Goal: Task Accomplishment & Management: Manage account settings

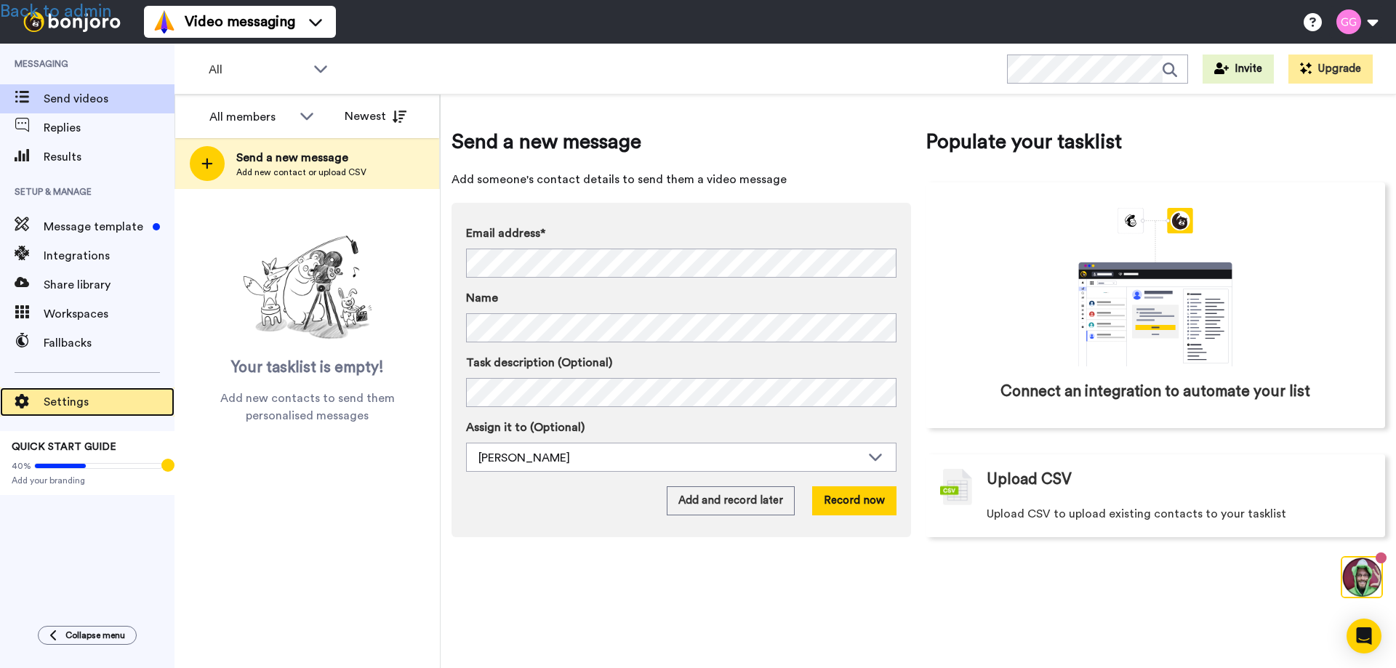
click at [53, 406] on span "Settings" at bounding box center [109, 401] width 131 height 17
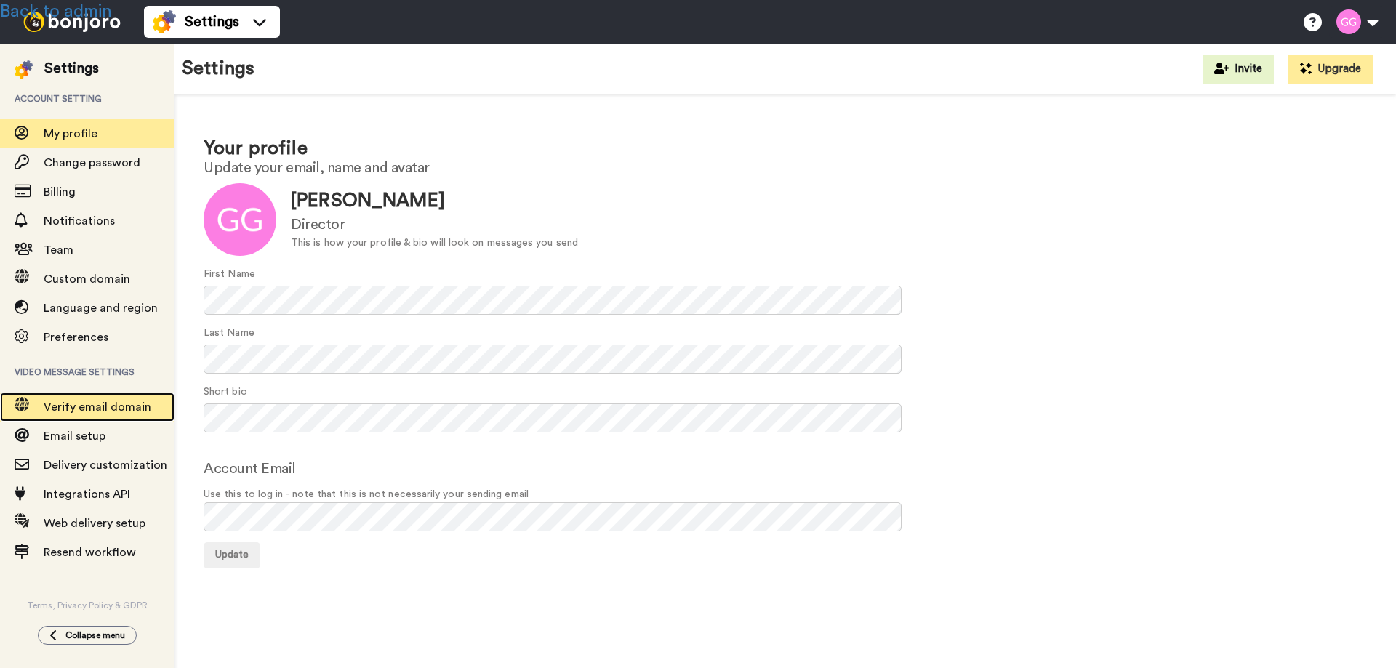
click at [108, 404] on span "Verify email domain" at bounding box center [98, 407] width 108 height 12
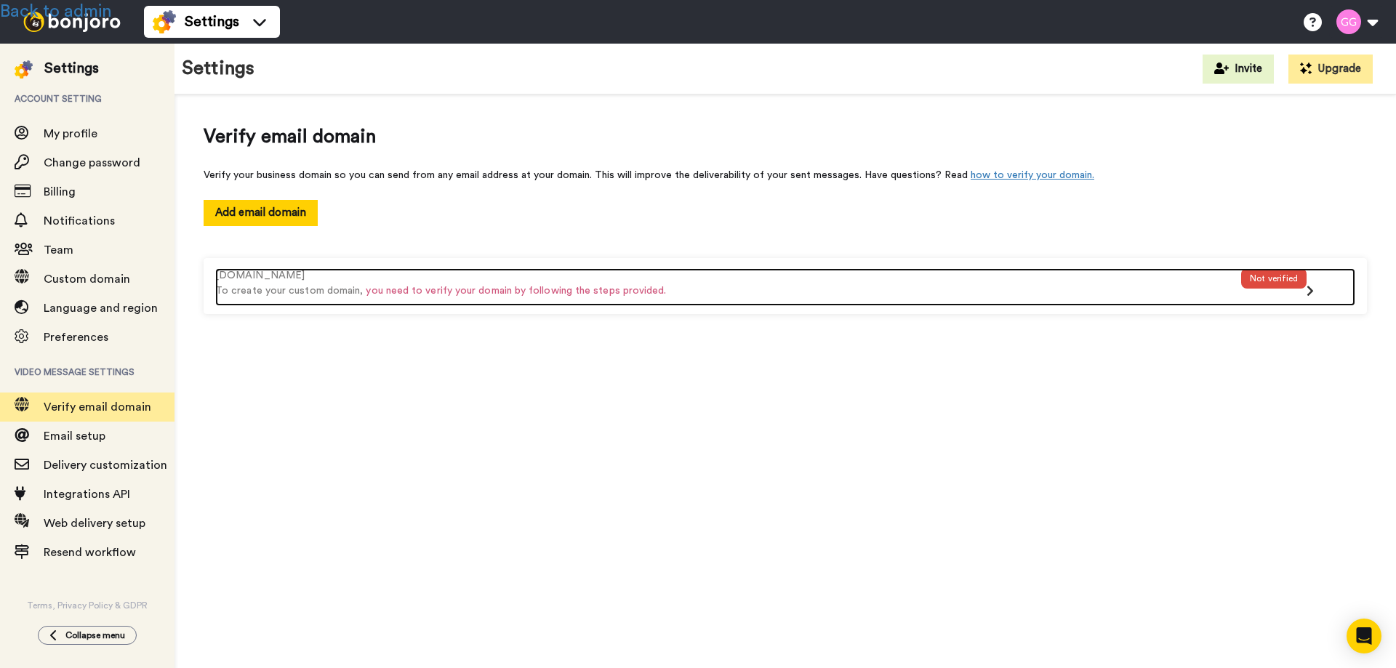
click at [731, 284] on p "To create your custom domain, you need to verify your domain by following the s…" at bounding box center [728, 291] width 1026 height 15
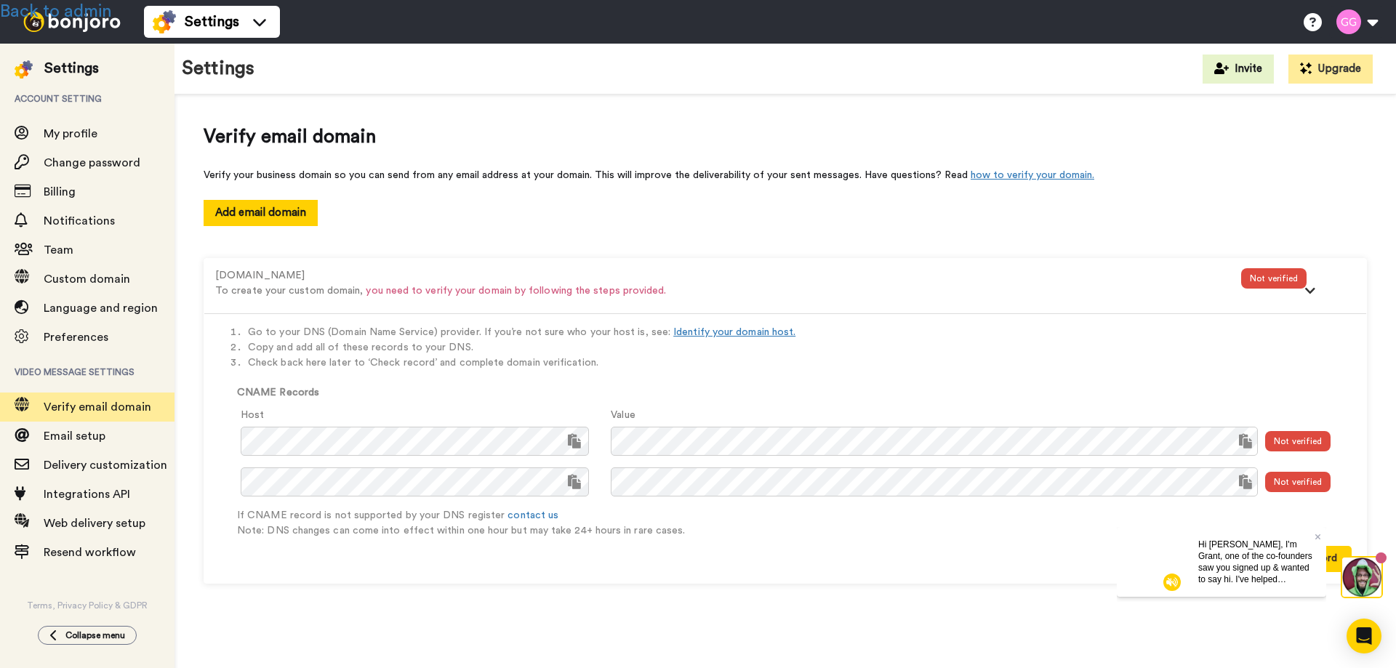
click at [1293, 555] on p "Hi [PERSON_NAME], I'm Grant, one of the co-founders saw you signed up & wanted …" at bounding box center [1256, 561] width 116 height 47
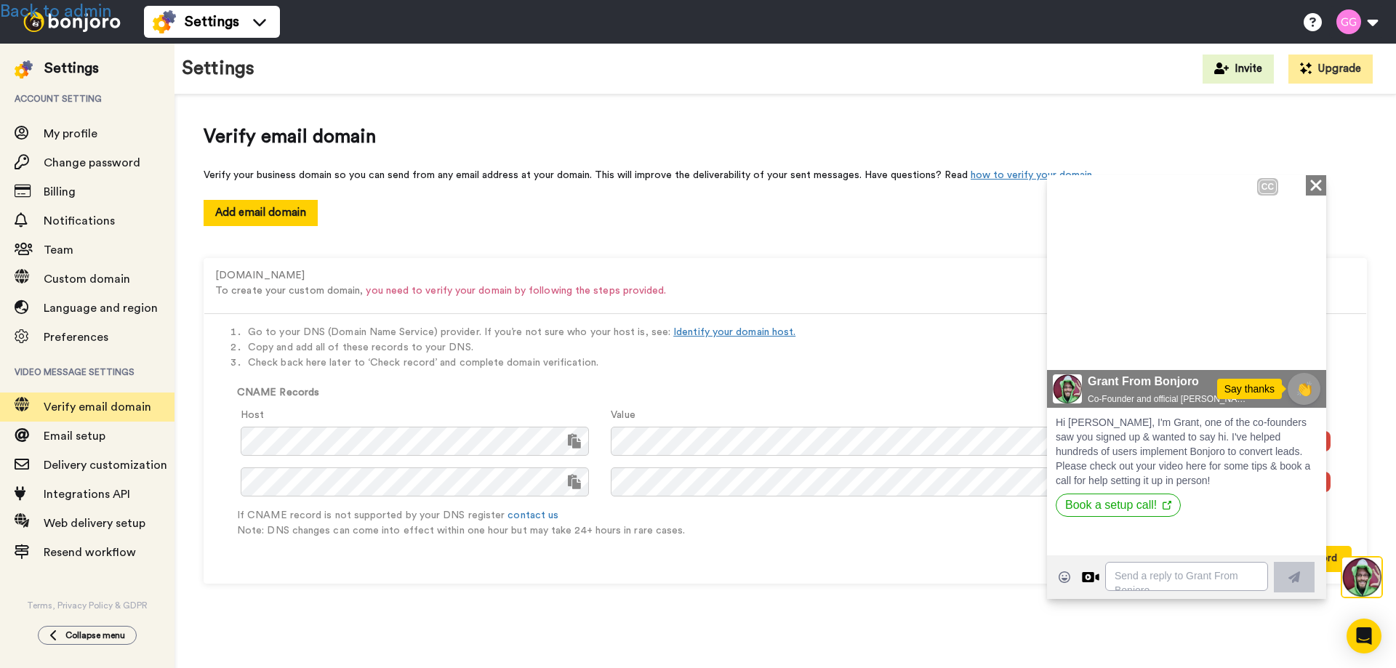
click at [1312, 181] on icon at bounding box center [1315, 184] width 11 height 11
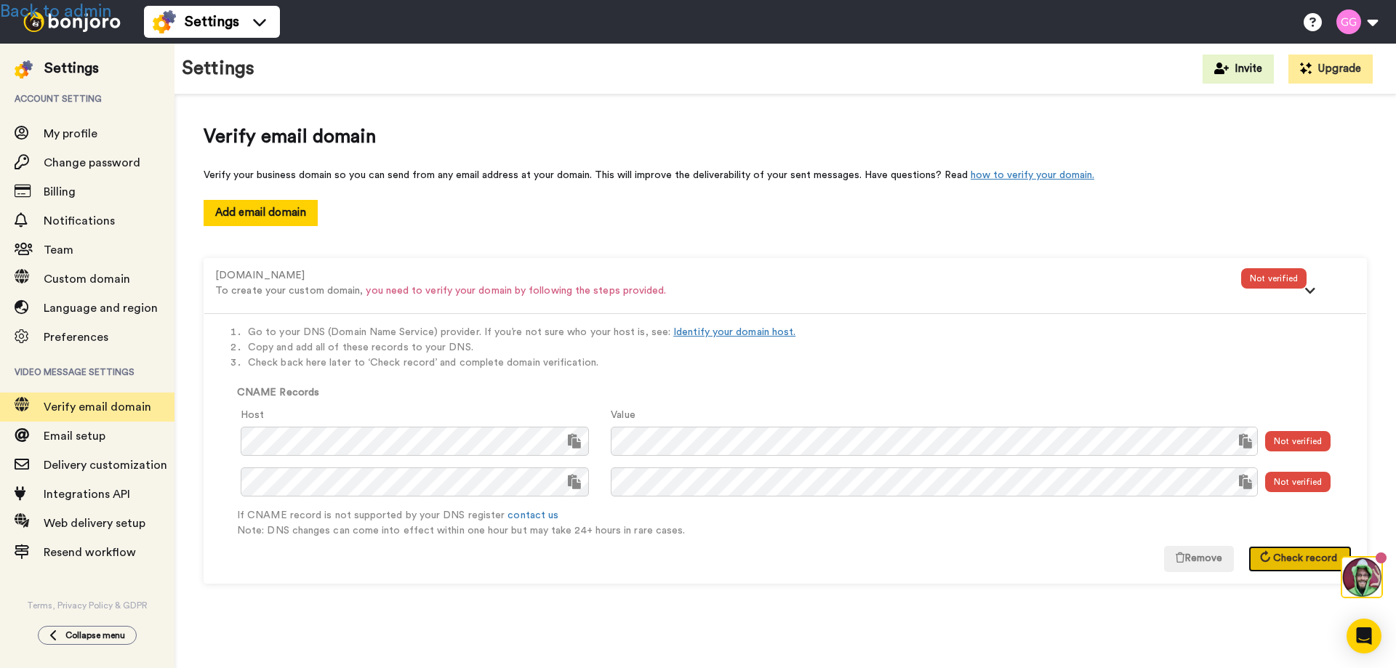
click at [1293, 552] on button "Check record" at bounding box center [1299, 559] width 103 height 26
click at [1296, 564] on button "Check record" at bounding box center [1299, 559] width 103 height 26
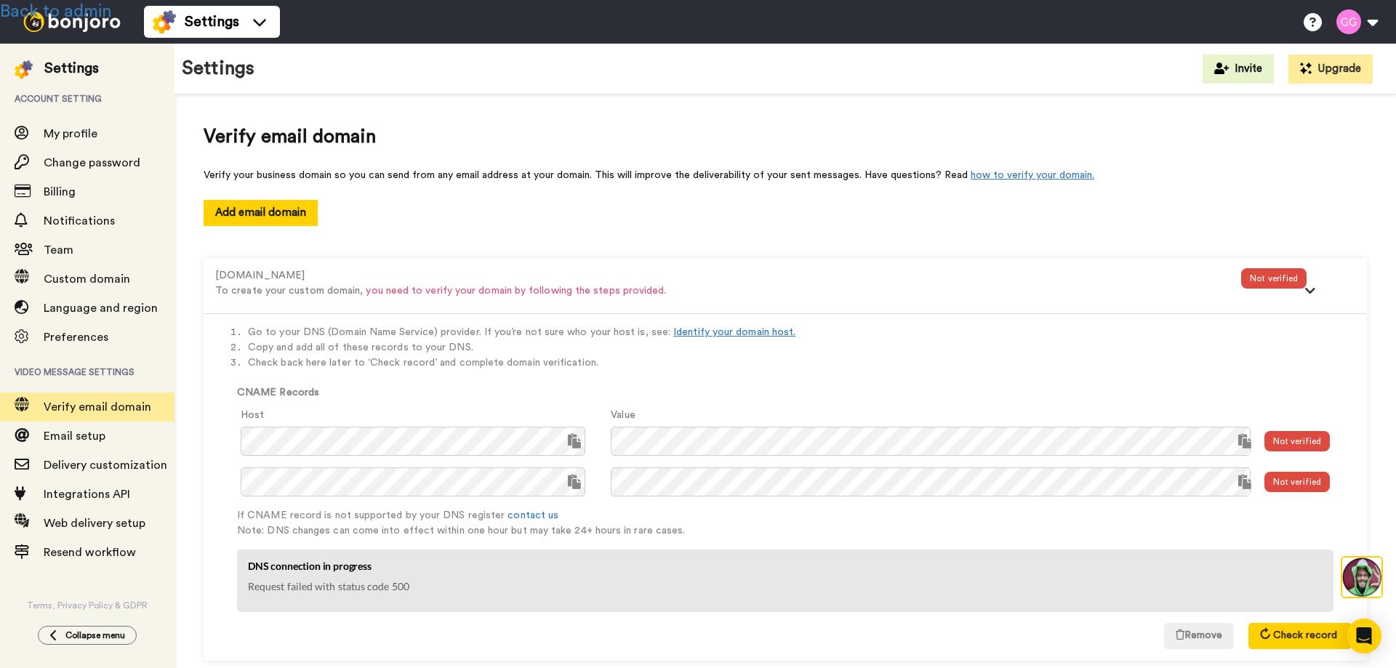
drag, startPoint x: 214, startPoint y: 274, endPoint x: 343, endPoint y: 278, distance: 128.8
click at [343, 278] on div "schoolofshamanism.co.uk To create your custom domain, you need to verify your d…" at bounding box center [785, 286] width 1162 height 55
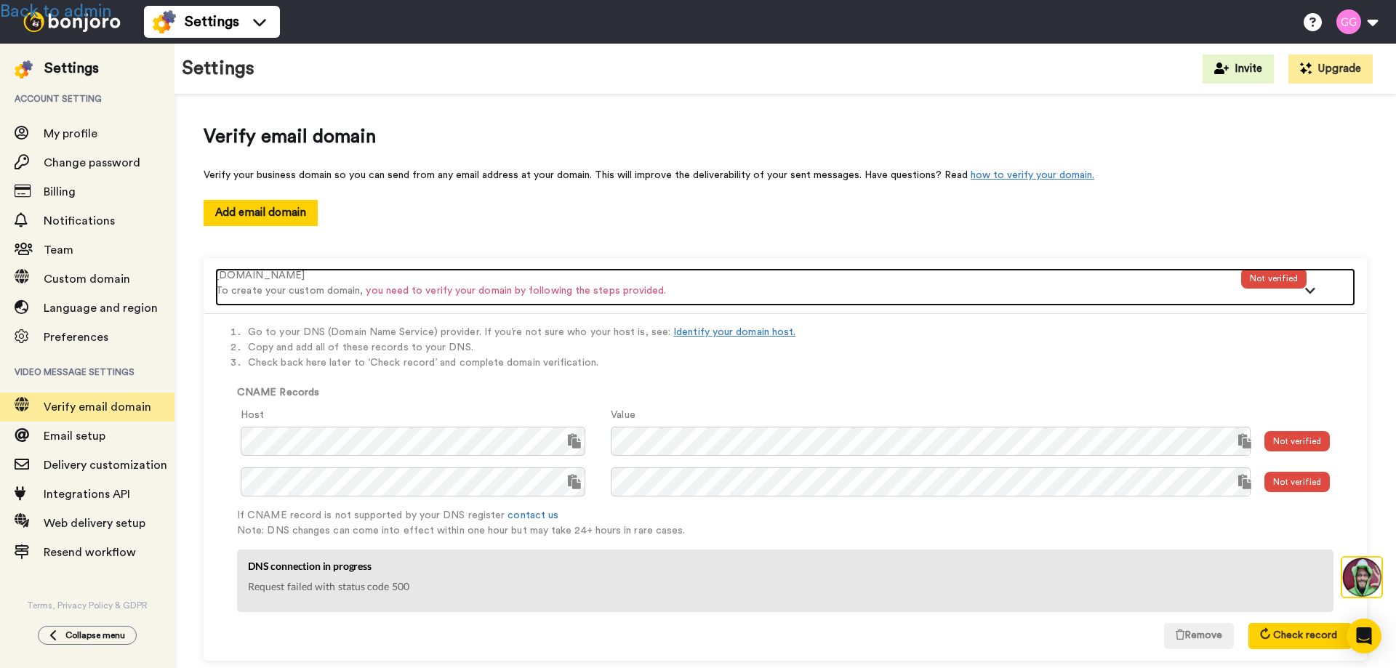
copy div "schoolofshamanism.co.uk"
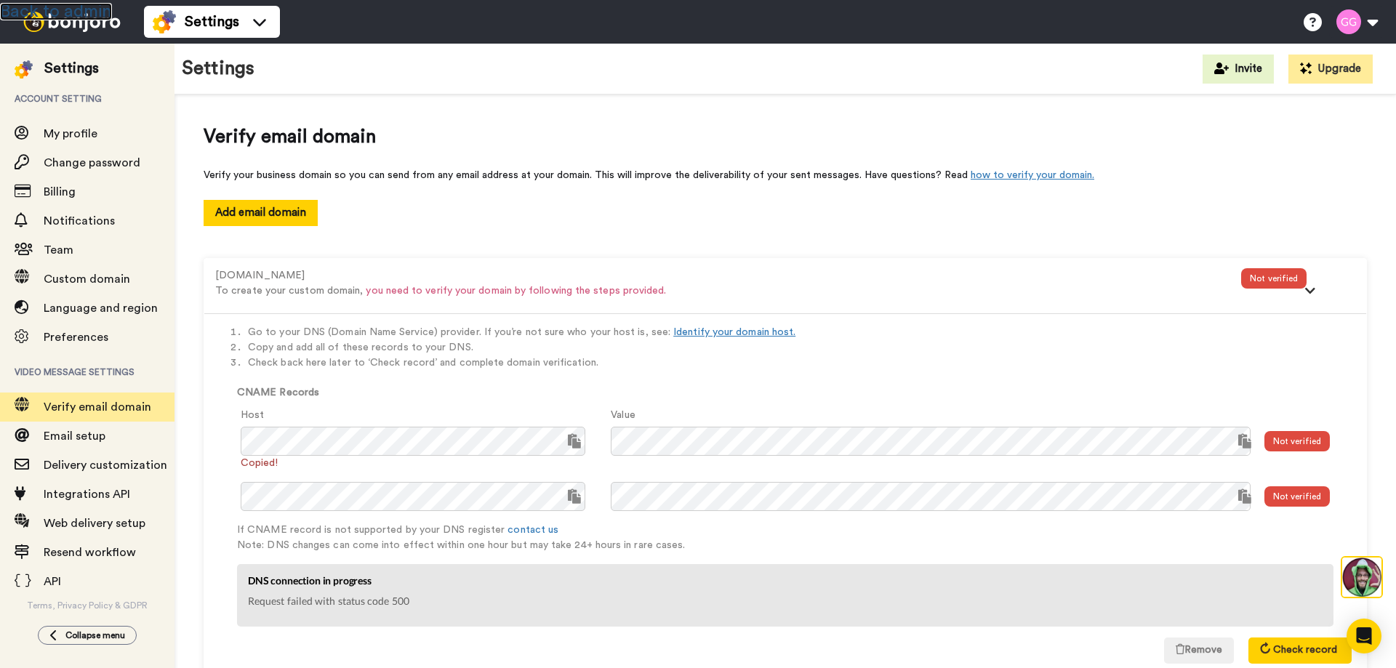
click at [71, 17] on link "Back to admin" at bounding box center [56, 11] width 112 height 17
